Goal: Transaction & Acquisition: Purchase product/service

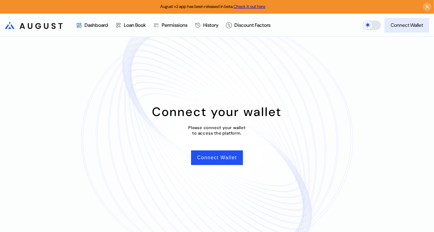
click at [399, 24] on div "Connect Wallet" at bounding box center [406, 25] width 32 height 6
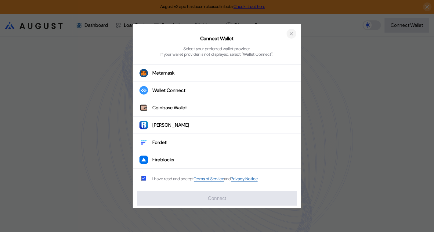
click at [289, 34] on icon "close modal" at bounding box center [291, 33] width 6 height 6
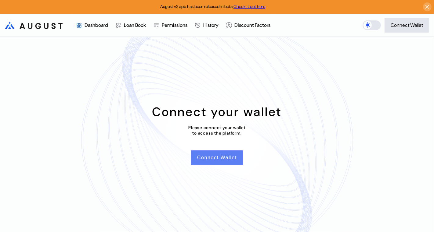
click at [219, 157] on button "Connect Wallet" at bounding box center [217, 158] width 52 height 15
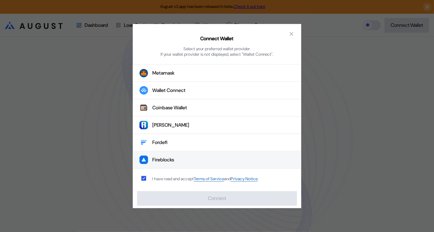
click at [179, 161] on button "Fireblocks" at bounding box center [217, 160] width 168 height 17
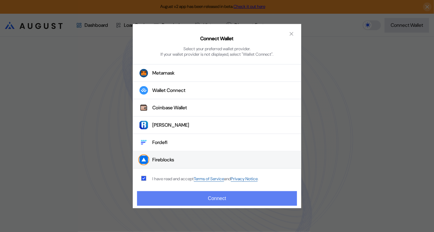
click at [227, 196] on button "Connect" at bounding box center [217, 198] width 160 height 15
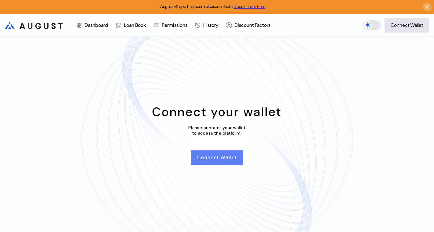
click at [222, 159] on button "Connect Wallet" at bounding box center [217, 158] width 52 height 15
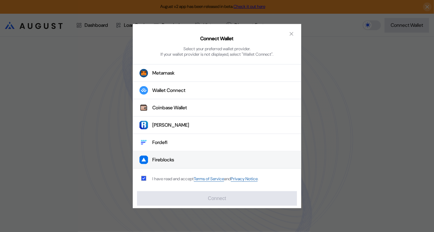
click at [195, 158] on button "Fireblocks" at bounding box center [217, 160] width 168 height 17
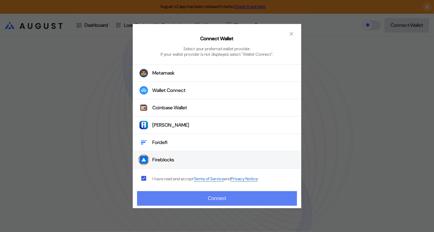
click at [219, 197] on button "Connect" at bounding box center [217, 198] width 160 height 15
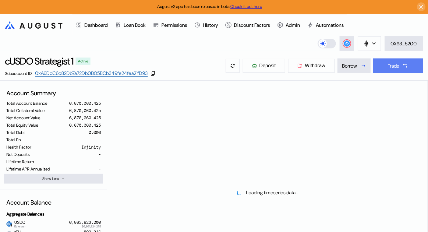
click at [397, 70] on button "Trade" at bounding box center [398, 66] width 50 height 15
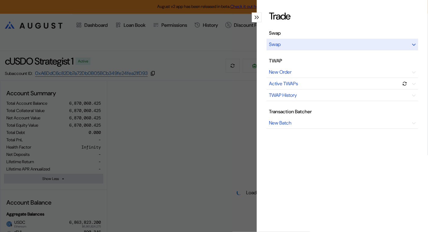
select select "*"
click at [271, 44] on div "Swap" at bounding box center [275, 44] width 12 height 6
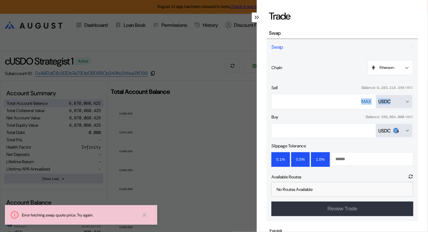
drag, startPoint x: 412, startPoint y: 91, endPoint x: 413, endPoint y: 103, distance: 11.9
click at [413, 102] on div "Chain Ethereum Ethereum Base Sell Balance: 6,283,218.358 USDC **** MAX USDC Buy…" at bounding box center [343, 138] width 152 height 166
click at [355, 121] on div "Buy Balance: 359,964.000 USDC USDC" at bounding box center [343, 126] width 142 height 24
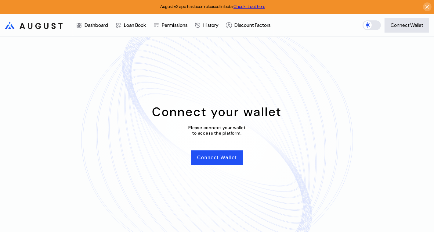
click at [250, 112] on div "Connect your wallet" at bounding box center [217, 112] width 130 height 16
click at [228, 163] on button "Connect Wallet" at bounding box center [217, 158] width 52 height 15
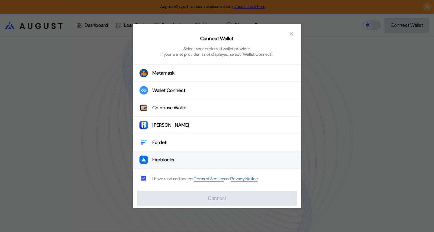
click at [188, 159] on button "Fireblocks" at bounding box center [217, 160] width 168 height 17
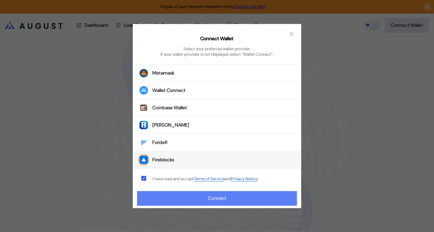
click at [232, 199] on button "Connect" at bounding box center [217, 198] width 160 height 15
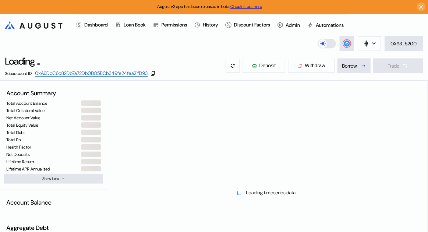
select select "*"
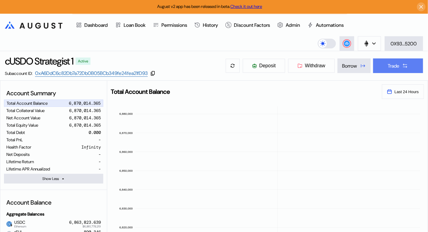
click at [406, 67] on icon at bounding box center [405, 66] width 4 height 4
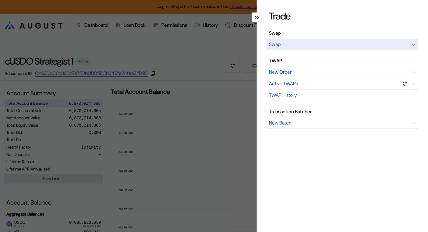
click at [270, 49] on div "Swap" at bounding box center [343, 45] width 152 height 12
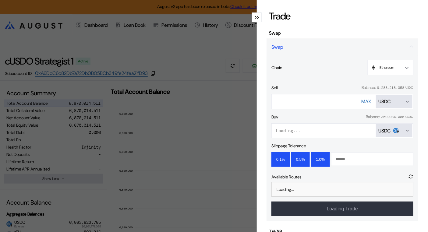
click at [422, 95] on div "Trade Swap Swap Chain Ethereum Ethereum Base Sell Balance: 6,283,218.358 USDC *…" at bounding box center [342, 116] width 171 height 232
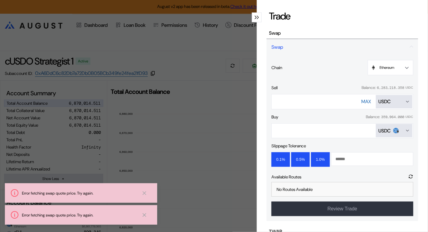
click at [144, 193] on icon at bounding box center [144, 193] width 6 height 6
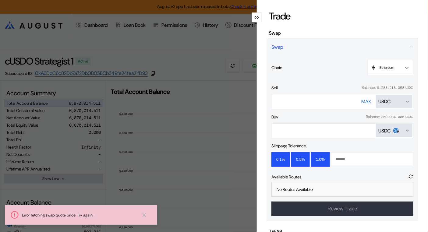
click at [145, 216] on icon at bounding box center [144, 215] width 3 height 3
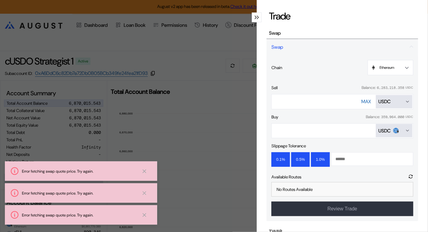
click at [405, 130] on icon "Open menu for selecting token for payment" at bounding box center [407, 130] width 5 height 5
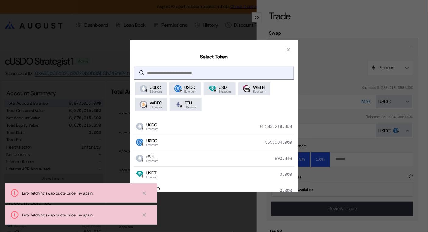
click at [219, 75] on input "modal" at bounding box center [209, 73] width 150 height 12
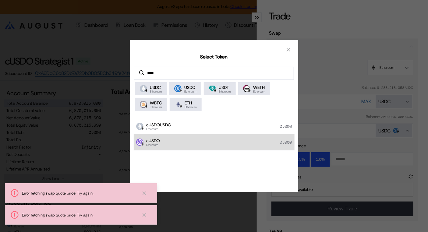
type input "****"
click at [171, 147] on div "cUSDO Ethereum 0.000" at bounding box center [214, 142] width 161 height 16
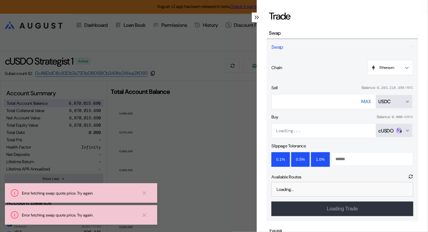
click at [318, 114] on div "Buy Balance: 0.000 cUSDO" at bounding box center [343, 116] width 142 height 5
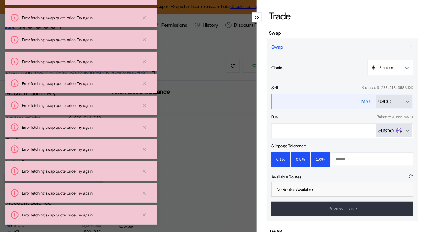
click at [399, 101] on div "USDC" at bounding box center [395, 101] width 32 height 6
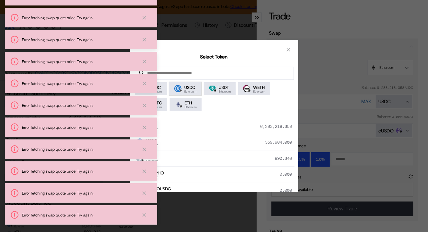
click at [194, 91] on span "Ethereum" at bounding box center [191, 91] width 12 height 3
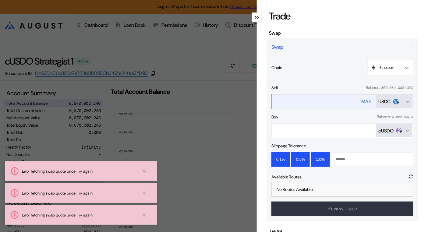
click at [328, 100] on input "****" at bounding box center [311, 101] width 78 height 12
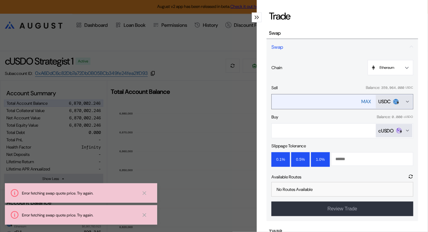
type input "*"
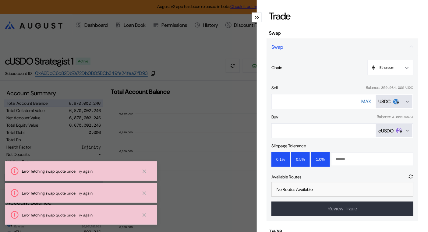
type input "***"
click at [322, 115] on div "Buy Balance: 0.000 cUSDO" at bounding box center [343, 116] width 142 height 5
